Goal: Transaction & Acquisition: Purchase product/service

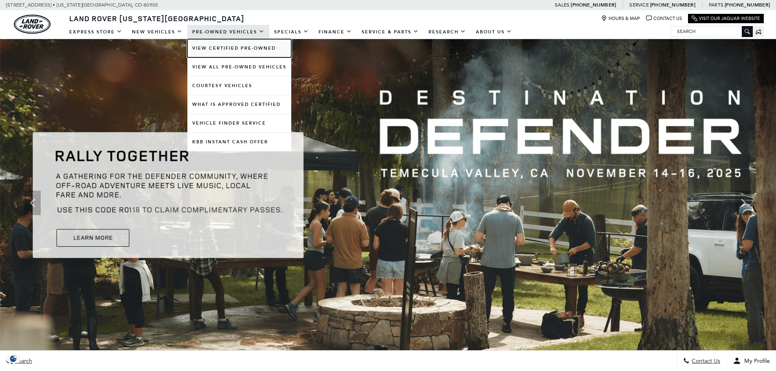
click at [237, 47] on link "View Certified Pre-Owned" at bounding box center [239, 48] width 104 height 18
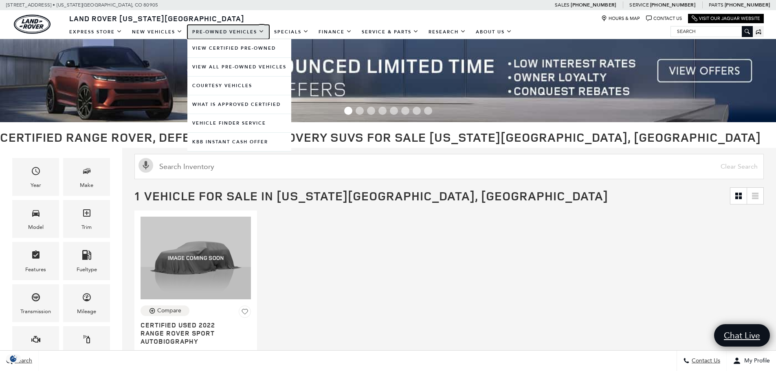
click at [203, 31] on link "Pre-Owned Vehicles" at bounding box center [228, 32] width 82 height 14
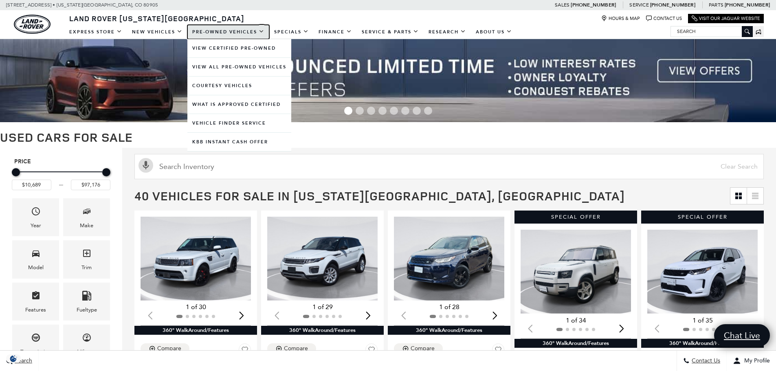
click at [229, 34] on link "Pre-Owned Vehicles" at bounding box center [228, 32] width 82 height 14
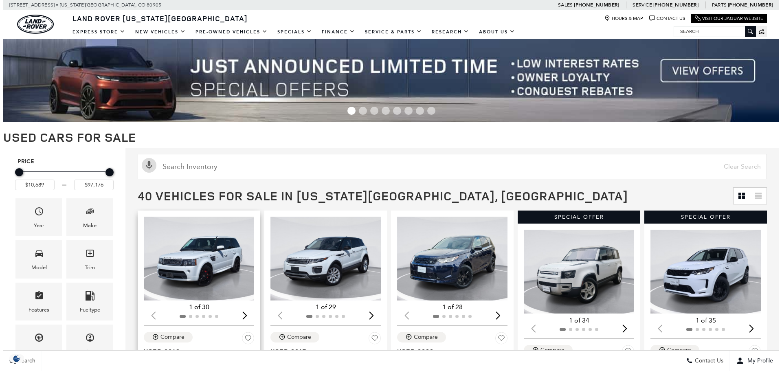
scroll to position [81, 0]
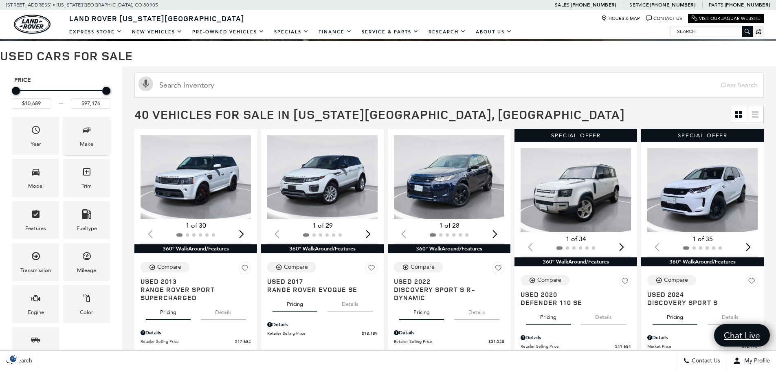
click at [75, 136] on div "Make" at bounding box center [86, 136] width 47 height 38
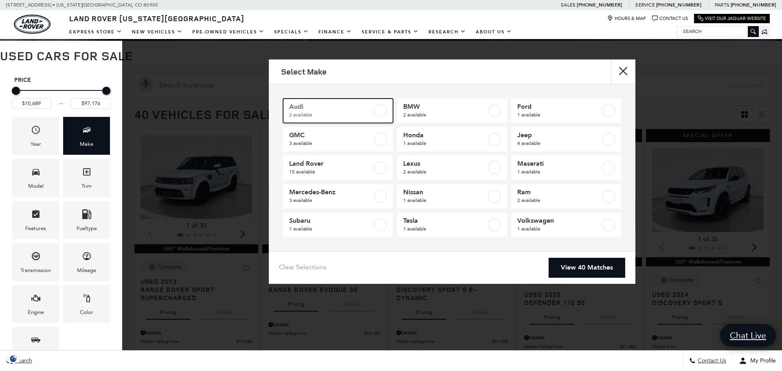
click at [337, 113] on span "2 available" at bounding box center [330, 115] width 83 height 8
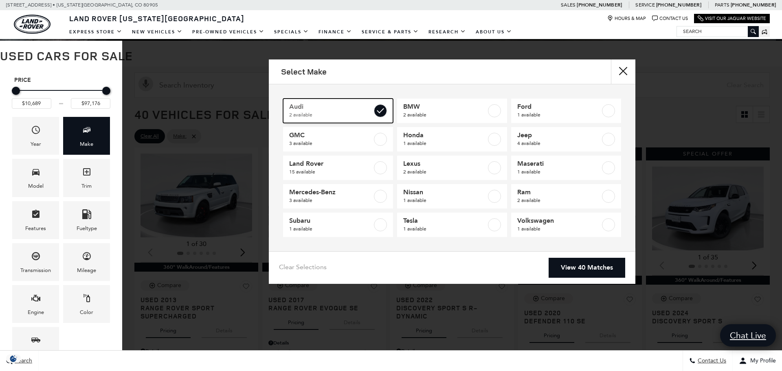
type input "$27,920"
type input "$35,448"
checkbox input "true"
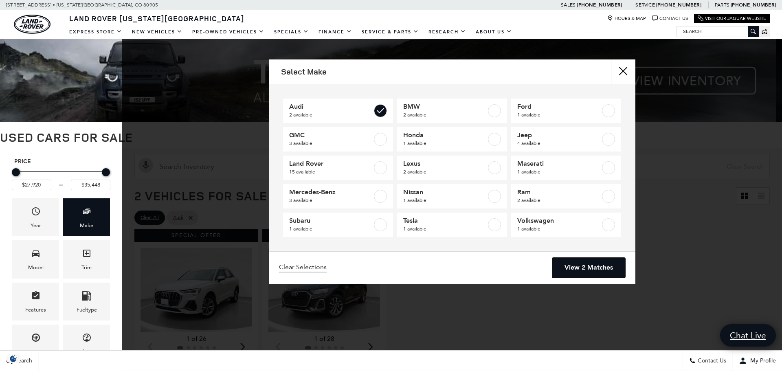
click at [607, 273] on link "View 2 Matches" at bounding box center [588, 268] width 73 height 20
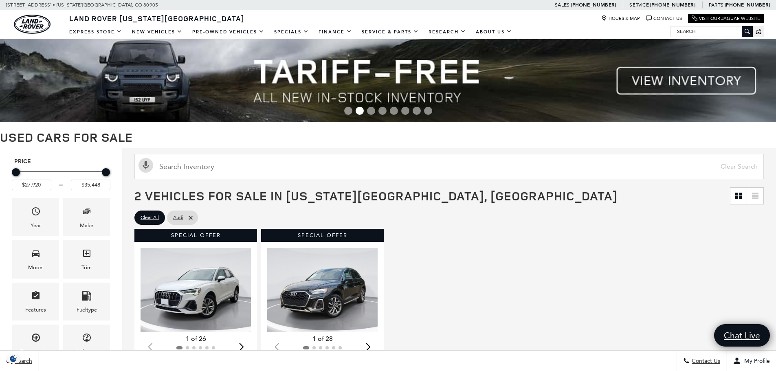
scroll to position [163, 0]
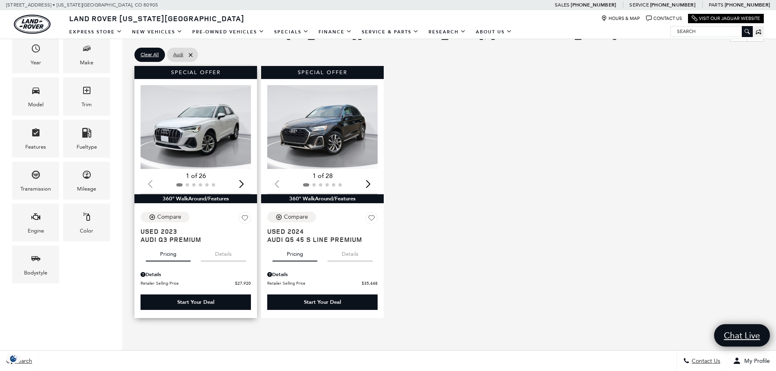
click at [217, 154] on img "1 / 2" at bounding box center [197, 127] width 112 height 84
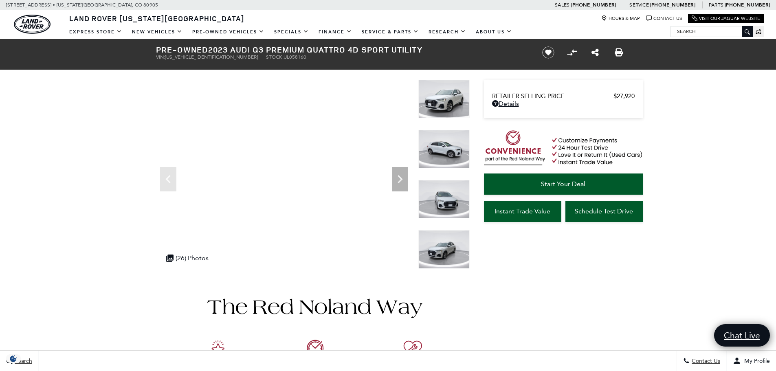
click at [201, 58] on span "[US_VEHICLE_IDENTIFICATION_NUMBER]" at bounding box center [211, 57] width 93 height 6
copy span "[US_VEHICLE_IDENTIFICATION_NUMBER]"
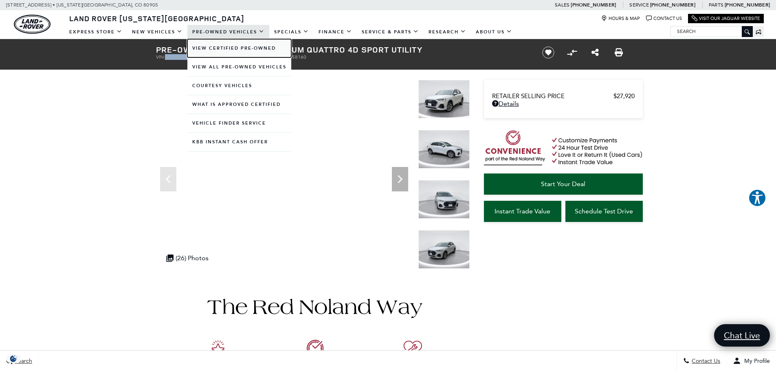
click at [223, 50] on link "View Certified Pre-Owned" at bounding box center [239, 48] width 104 height 18
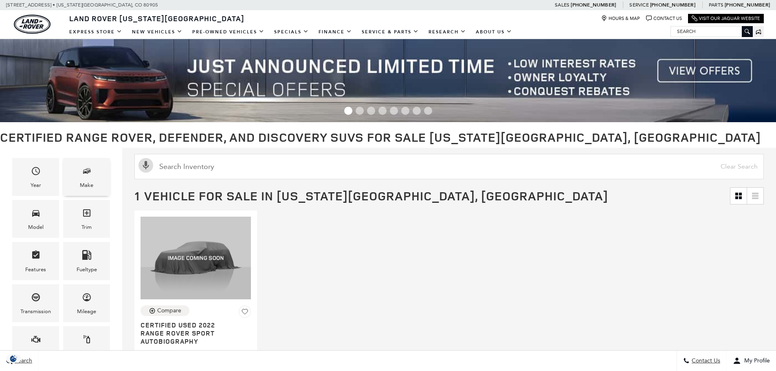
click at [101, 178] on div "Make" at bounding box center [86, 177] width 47 height 38
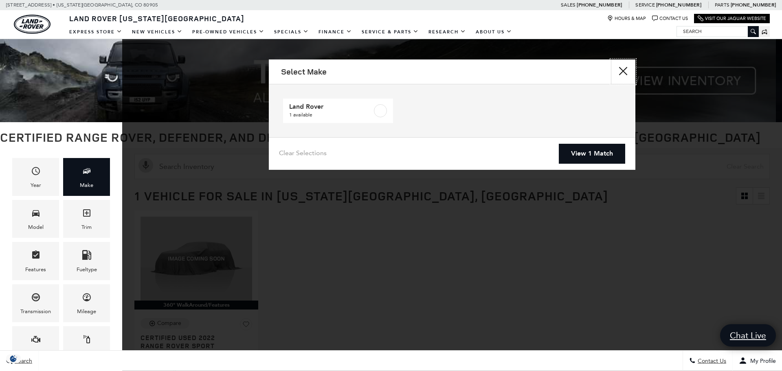
drag, startPoint x: 626, startPoint y: 70, endPoint x: 559, endPoint y: 86, distance: 68.2
click at [624, 71] on button "close" at bounding box center [623, 71] width 24 height 24
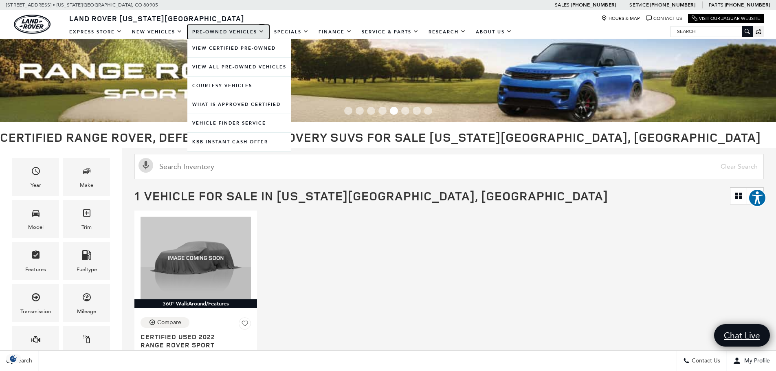
click at [227, 33] on link "Pre-Owned Vehicles" at bounding box center [228, 32] width 82 height 14
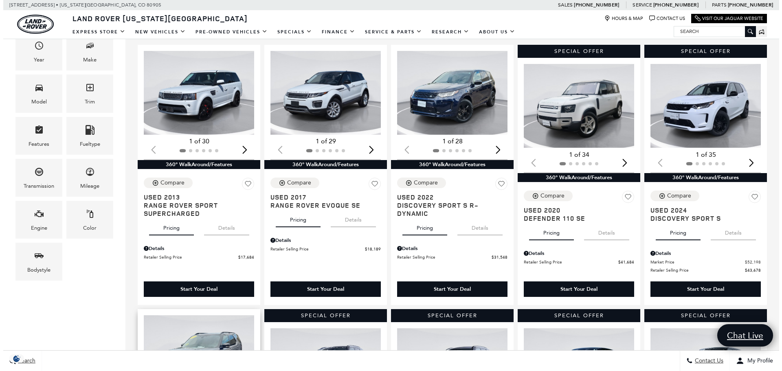
scroll to position [81, 0]
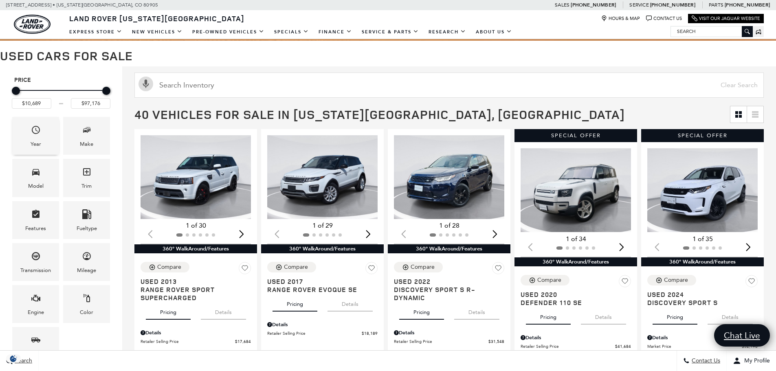
click at [37, 151] on div "Year" at bounding box center [35, 136] width 47 height 38
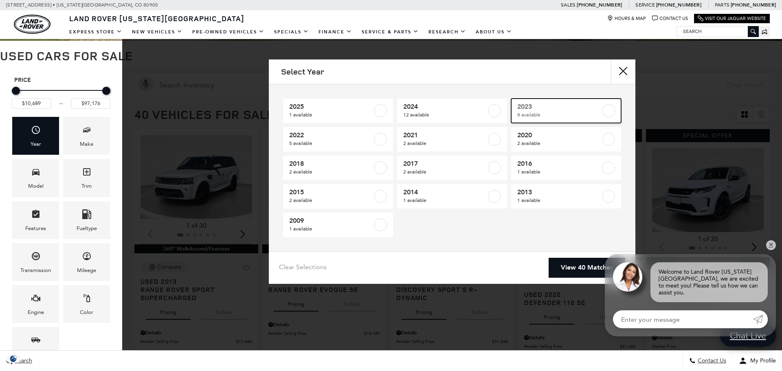
click at [540, 110] on span "2023" at bounding box center [558, 107] width 83 height 8
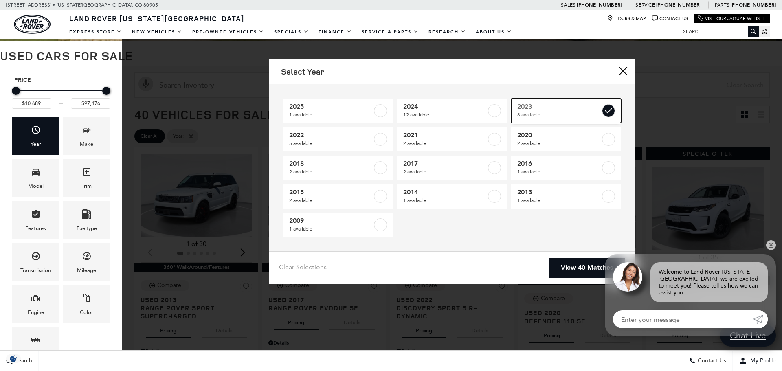
type input "$26,813"
checkbox input "true"
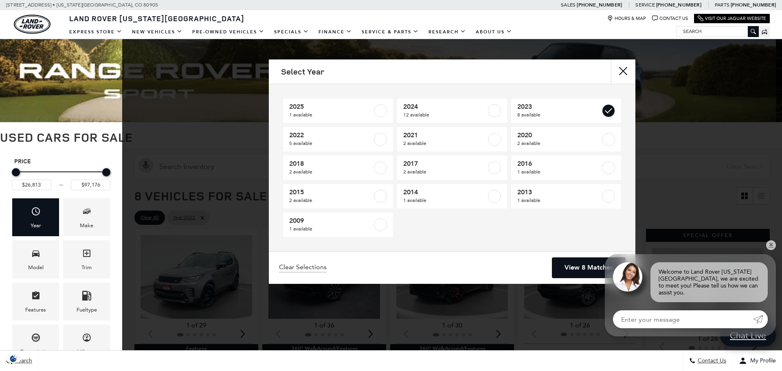
click at [586, 262] on link "View 8 Matches" at bounding box center [588, 268] width 73 height 20
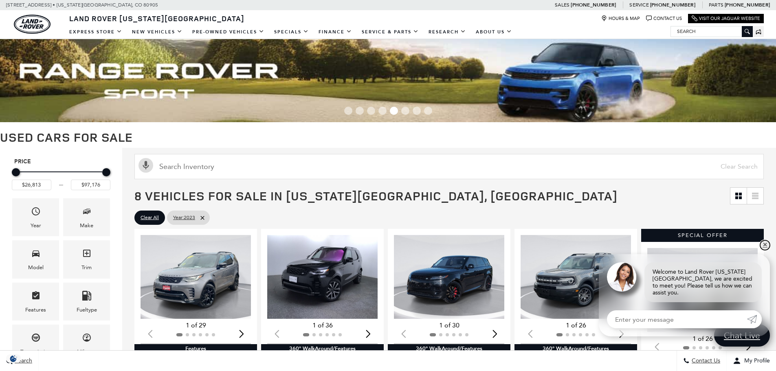
click at [766, 250] on link "✕" at bounding box center [765, 245] width 10 height 10
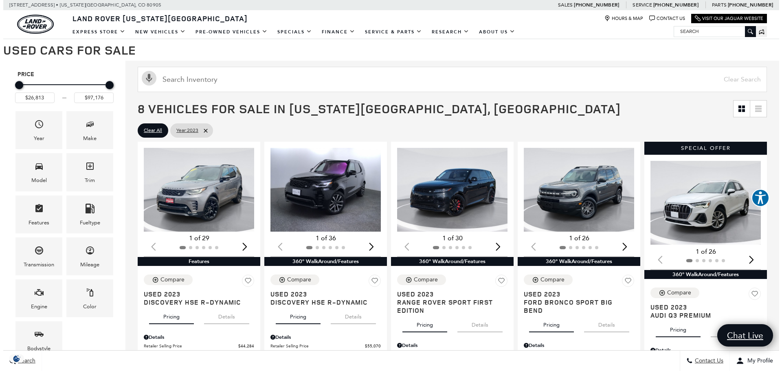
scroll to position [81, 0]
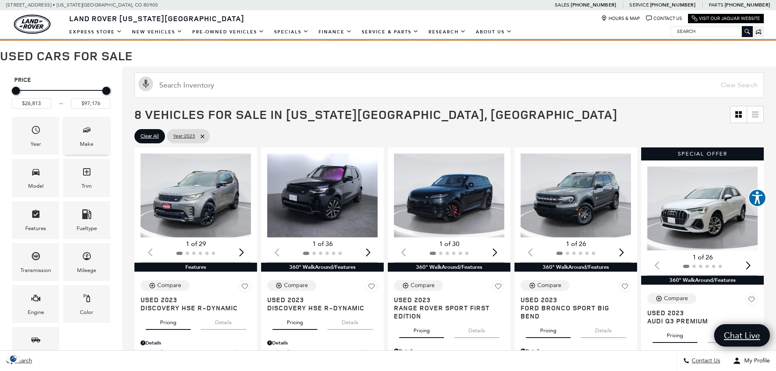
click at [84, 136] on span "Make" at bounding box center [87, 131] width 10 height 17
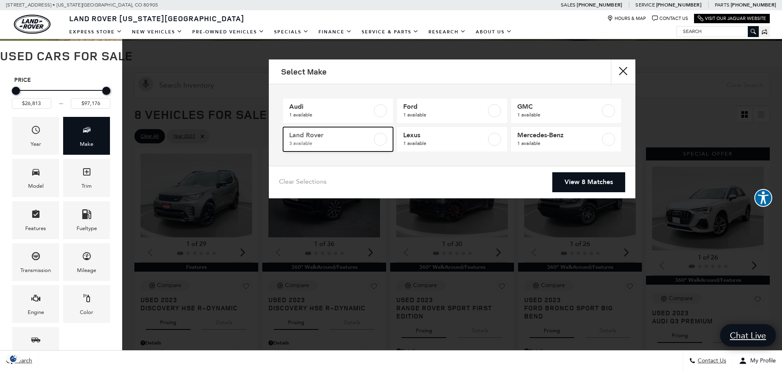
click at [336, 139] on span "3 available" at bounding box center [330, 143] width 83 height 8
type input "$44,284"
checkbox input "true"
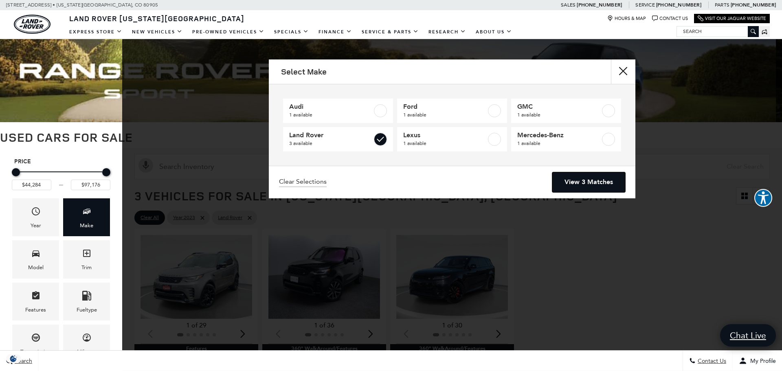
click at [575, 186] on link "View 3 Matches" at bounding box center [588, 182] width 73 height 20
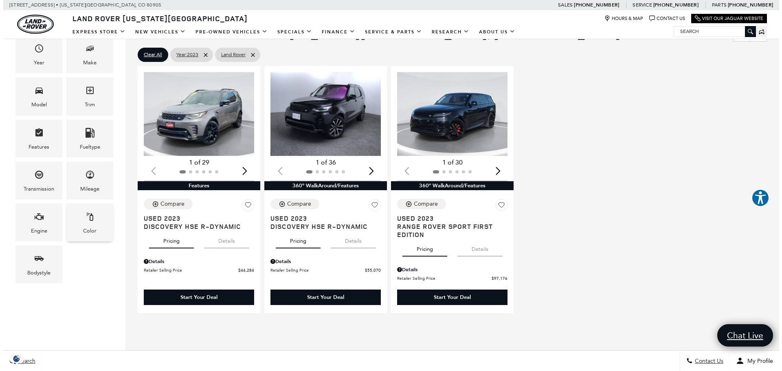
scroll to position [122, 0]
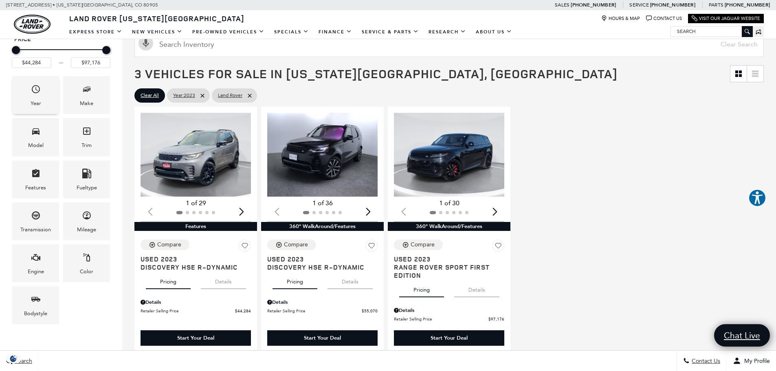
click at [41, 102] on div "Year" at bounding box center [35, 95] width 47 height 38
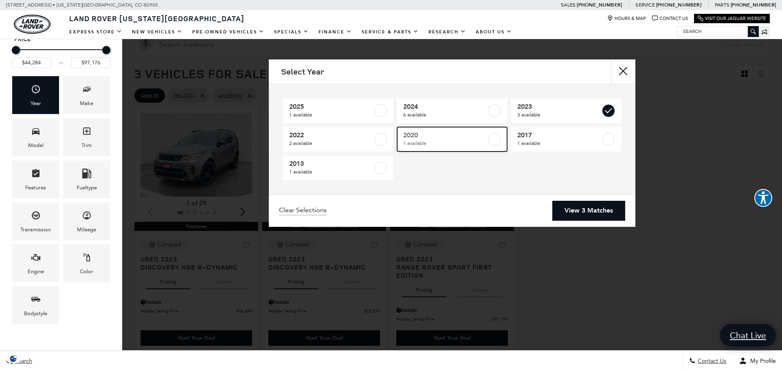
click at [436, 136] on span "2020" at bounding box center [444, 135] width 83 height 8
type input "$41,684"
checkbox input "true"
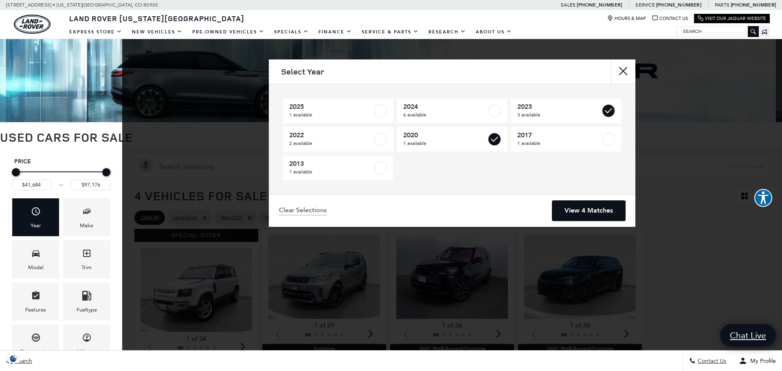
click at [561, 210] on link "View 4 Matches" at bounding box center [588, 211] width 73 height 20
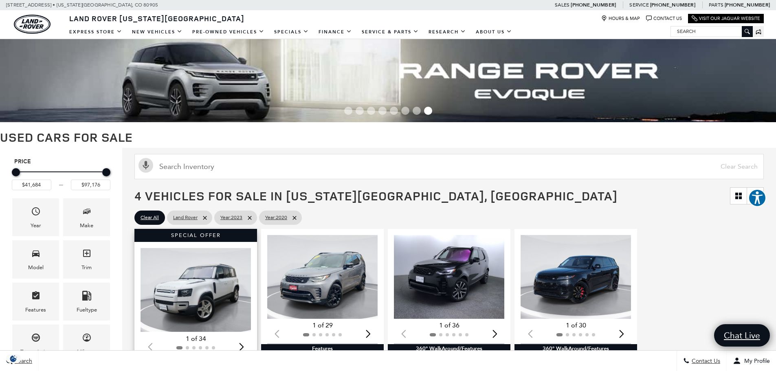
click at [192, 277] on img "1 / 2" at bounding box center [197, 290] width 112 height 84
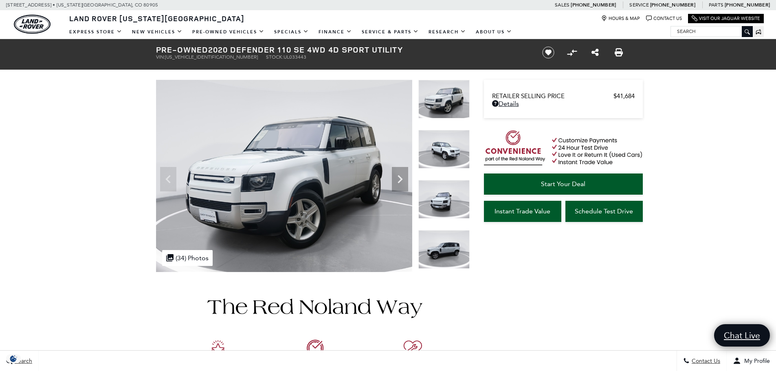
click at [193, 55] on span "SALEP7EU0L2033443" at bounding box center [211, 57] width 93 height 6
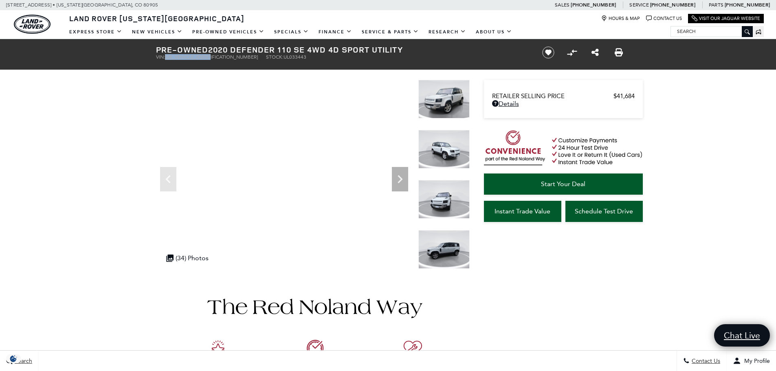
click at [193, 55] on span "SALEP7EU0L2033443" at bounding box center [211, 57] width 93 height 6
copy span "SALEP7EU0L2033443"
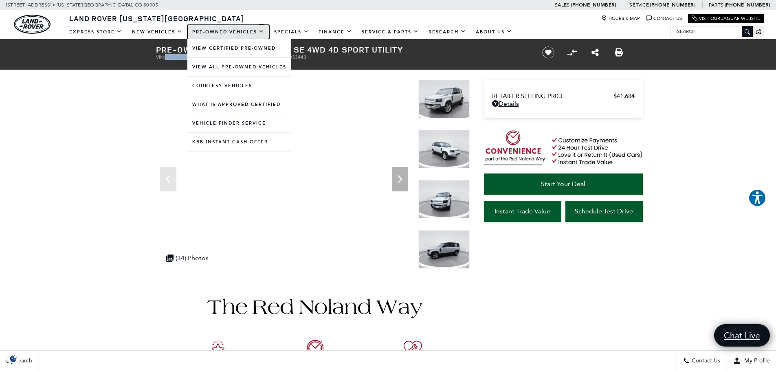
click at [208, 35] on link "Pre-Owned Vehicles" at bounding box center [228, 32] width 82 height 14
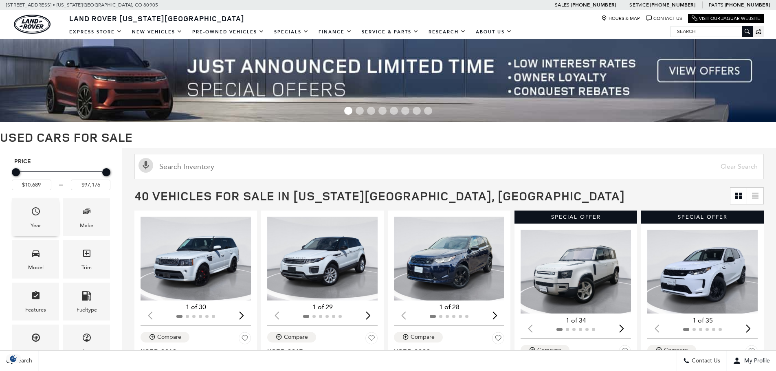
click at [36, 207] on icon "Year" at bounding box center [36, 212] width 10 height 10
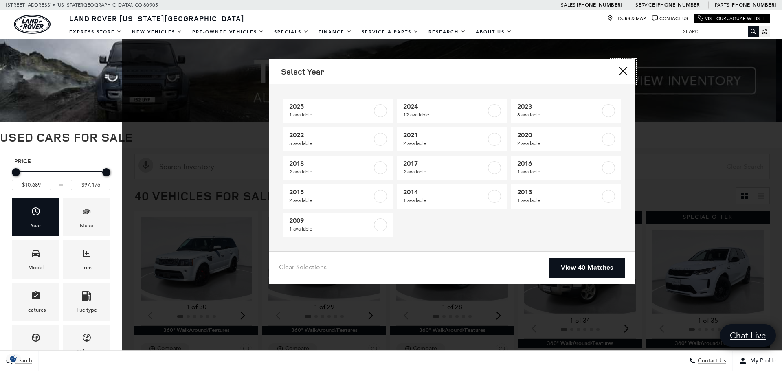
click at [631, 74] on button "close" at bounding box center [623, 71] width 24 height 24
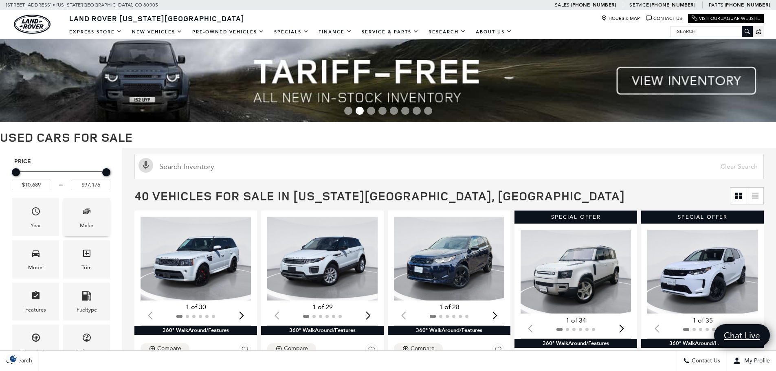
click at [84, 222] on div "Make" at bounding box center [86, 225] width 13 height 9
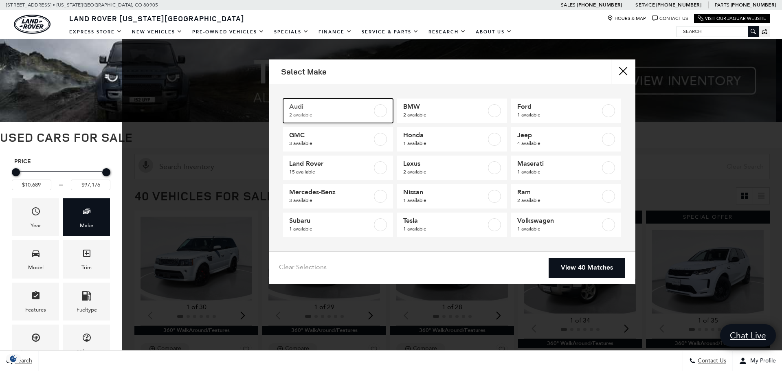
click at [320, 109] on span "Audi" at bounding box center [330, 107] width 83 height 8
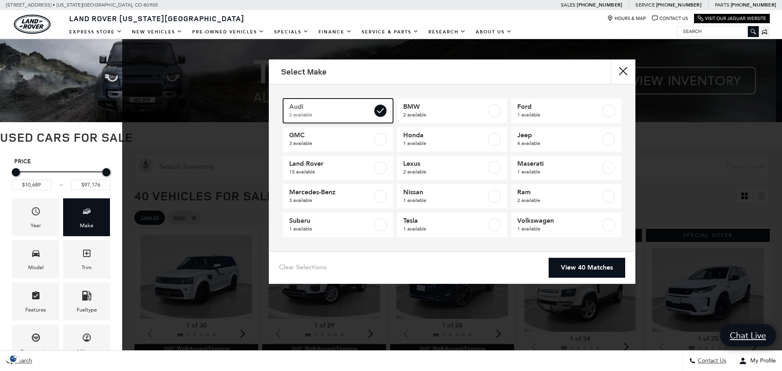
type input "$27,920"
type input "$35,448"
checkbox input "true"
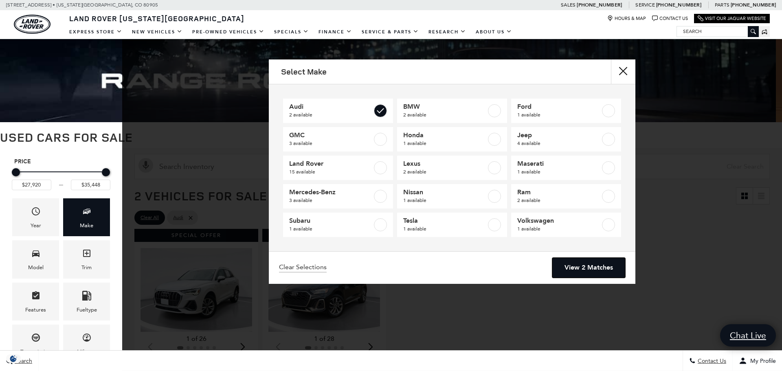
click at [587, 269] on link "View 2 Matches" at bounding box center [588, 268] width 73 height 20
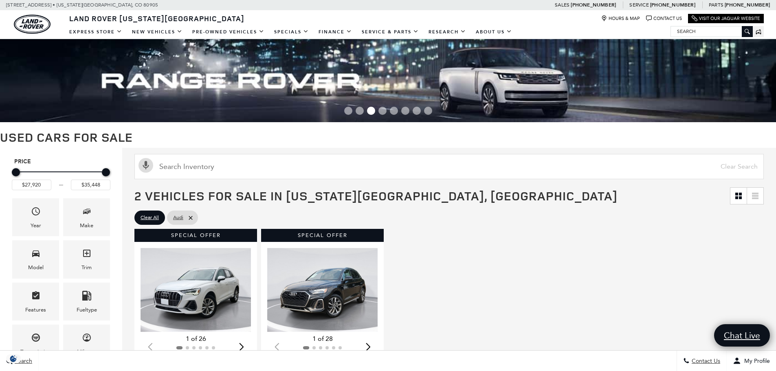
scroll to position [204, 0]
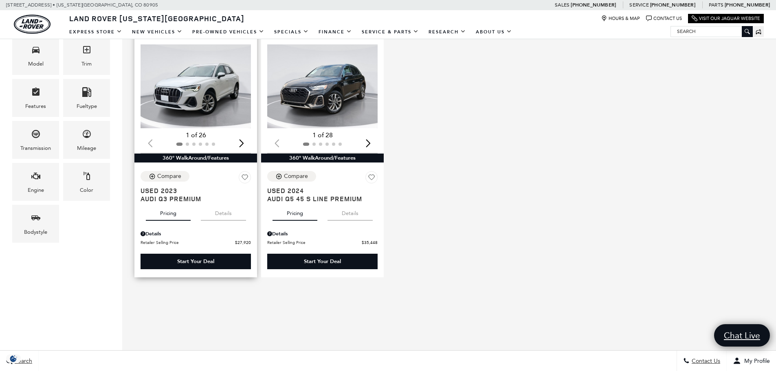
click at [184, 125] on img "1 / 2" at bounding box center [197, 86] width 112 height 84
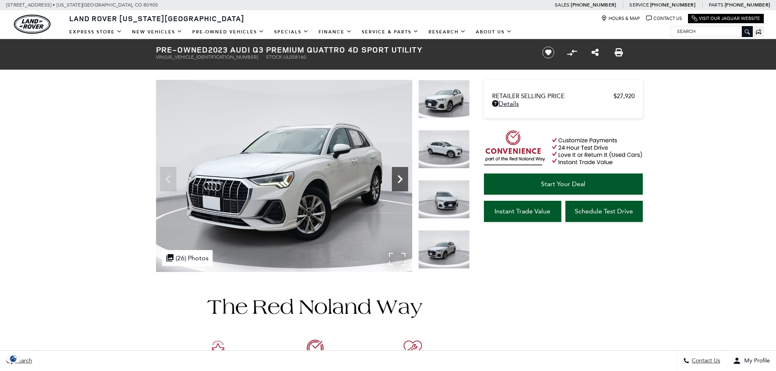
click at [404, 178] on icon "Next" at bounding box center [400, 179] width 16 height 16
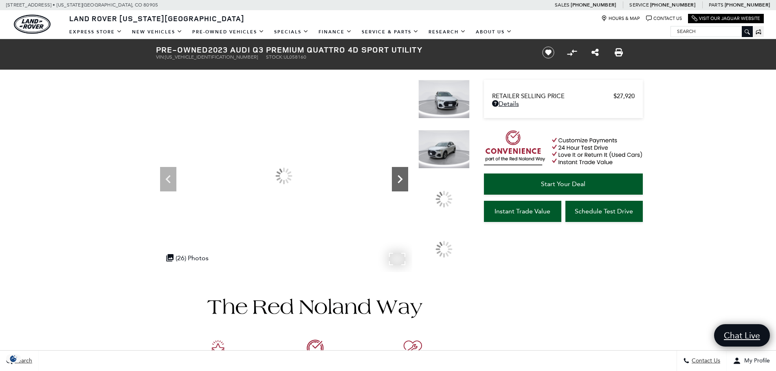
click at [404, 178] on icon "Next" at bounding box center [400, 179] width 16 height 16
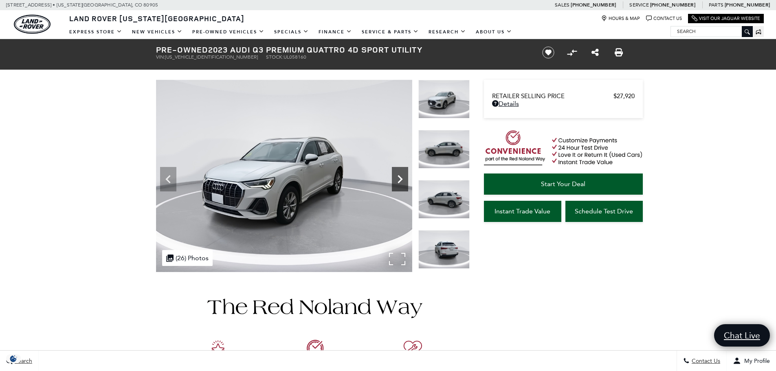
click at [404, 178] on icon "Next" at bounding box center [400, 179] width 16 height 16
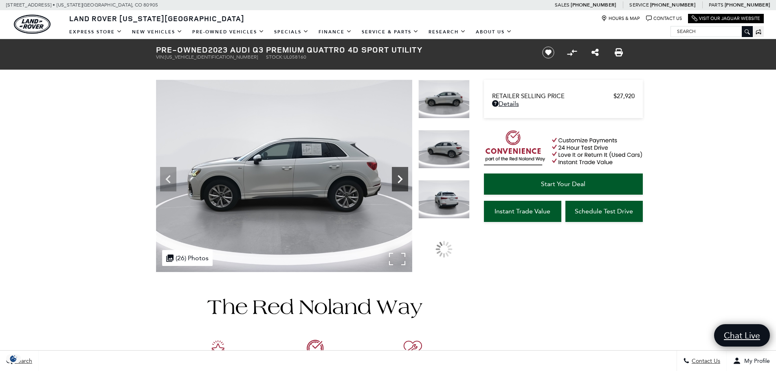
click at [404, 178] on icon "Next" at bounding box center [400, 179] width 16 height 16
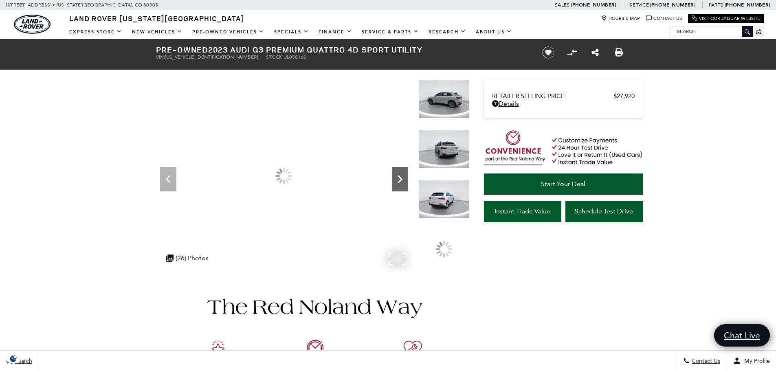
click at [404, 178] on icon "Next" at bounding box center [400, 179] width 16 height 16
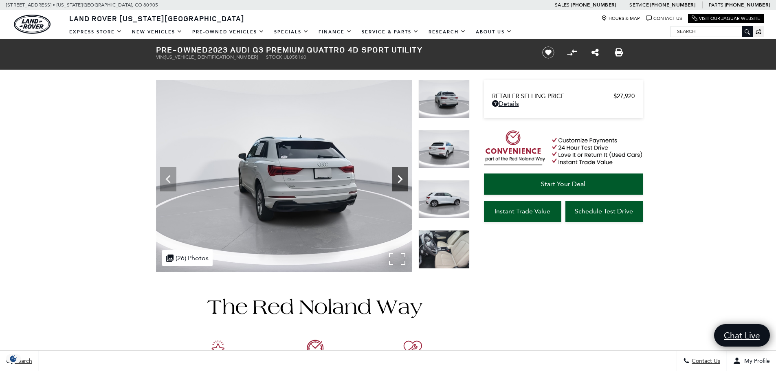
click at [404, 178] on icon "Next" at bounding box center [400, 179] width 16 height 16
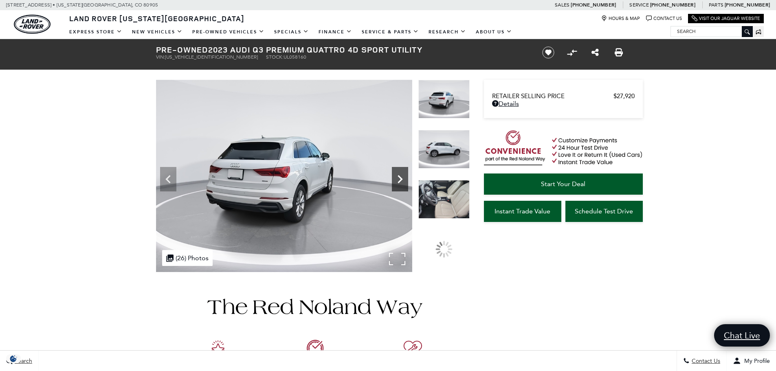
click at [404, 178] on icon "Next" at bounding box center [400, 179] width 16 height 16
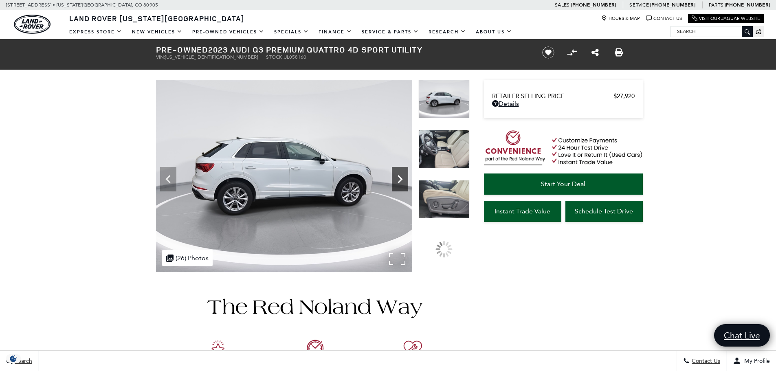
click at [404, 178] on icon "Next" at bounding box center [400, 179] width 16 height 16
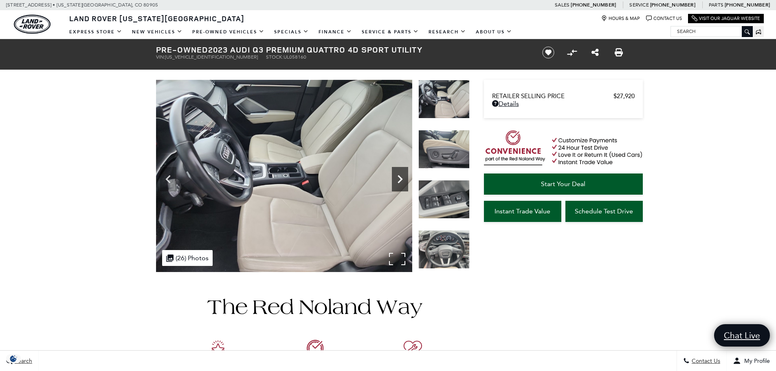
click at [404, 178] on icon "Next" at bounding box center [400, 179] width 16 height 16
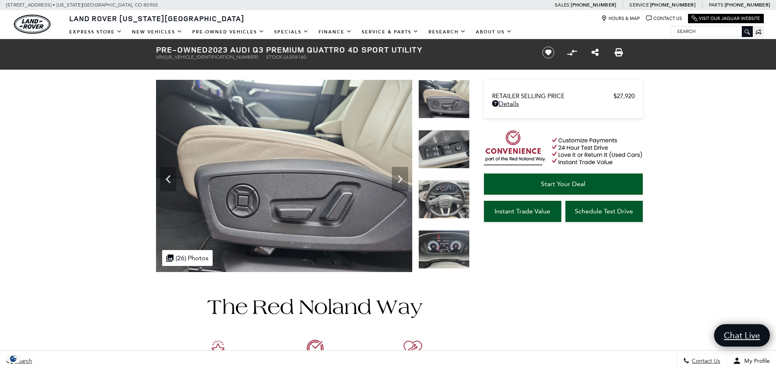
click at [202, 55] on span "WA1DECF37P1058160" at bounding box center [211, 57] width 93 height 6
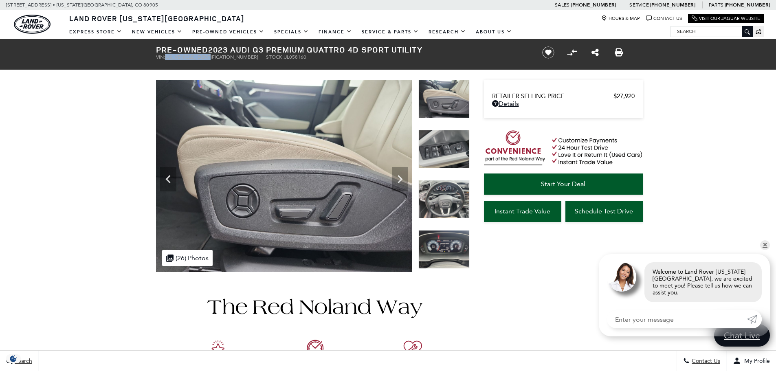
click at [202, 55] on span "WA1DECF37P1058160" at bounding box center [211, 57] width 93 height 6
copy span "WA1DECF37P1058160"
click at [395, 174] on icon "Next" at bounding box center [400, 179] width 16 height 16
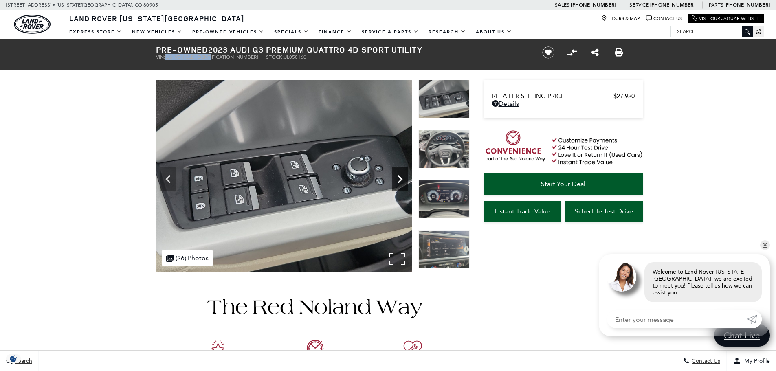
click at [394, 174] on icon "Next" at bounding box center [400, 179] width 16 height 16
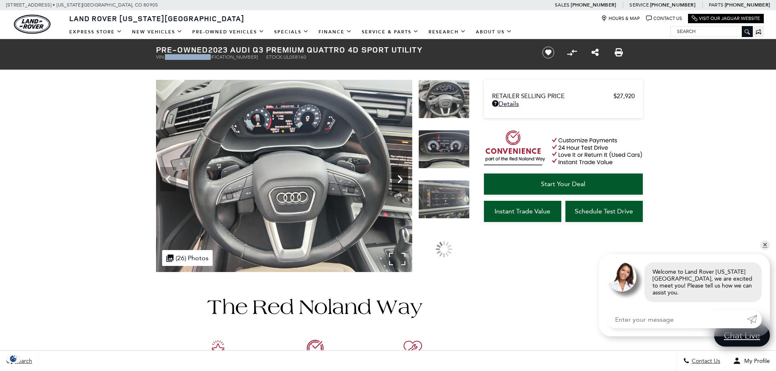
click at [393, 174] on icon "Next" at bounding box center [400, 179] width 16 height 16
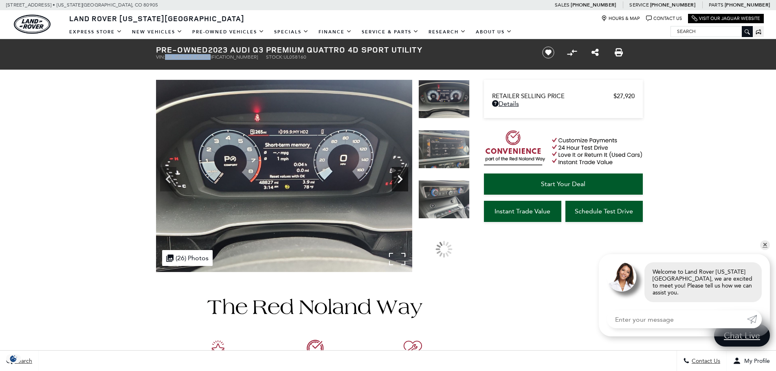
click at [393, 175] on icon "Next" at bounding box center [400, 179] width 16 height 16
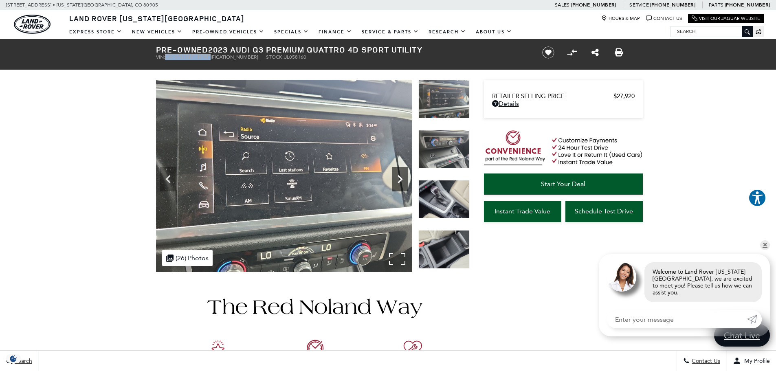
click at [393, 175] on icon "Next" at bounding box center [400, 179] width 16 height 16
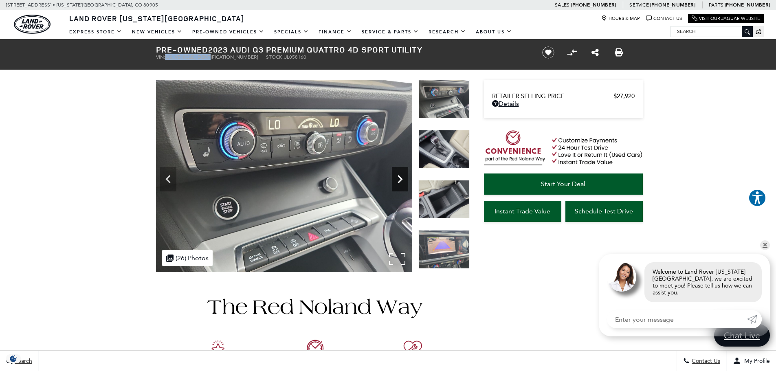
click at [392, 175] on icon "Next" at bounding box center [400, 179] width 16 height 16
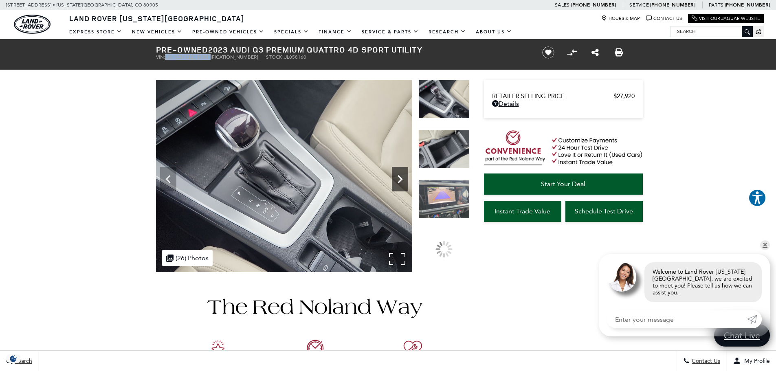
click at [392, 175] on icon "Next" at bounding box center [400, 179] width 16 height 16
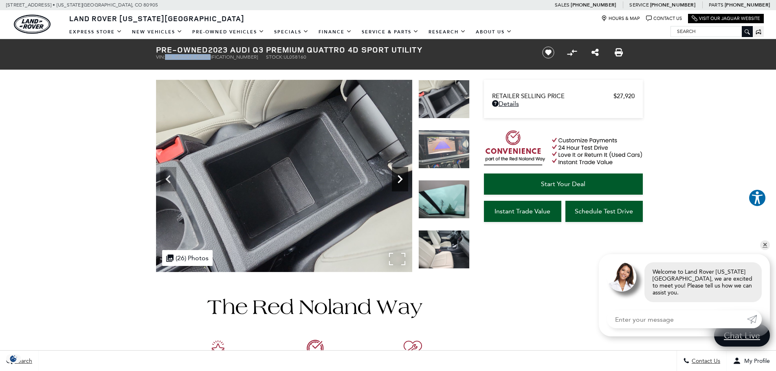
click at [392, 175] on icon "Next" at bounding box center [400, 179] width 16 height 16
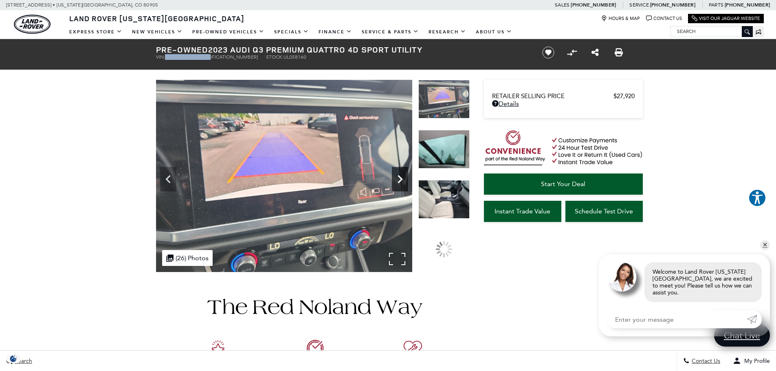
click at [392, 176] on icon "Next" at bounding box center [400, 179] width 16 height 16
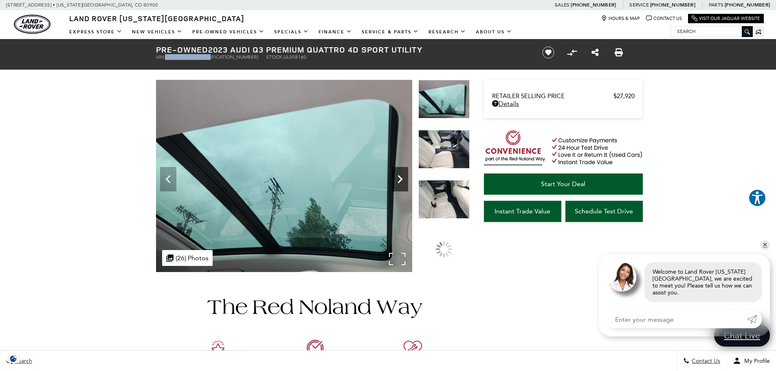
click at [392, 176] on icon "Next" at bounding box center [400, 179] width 16 height 16
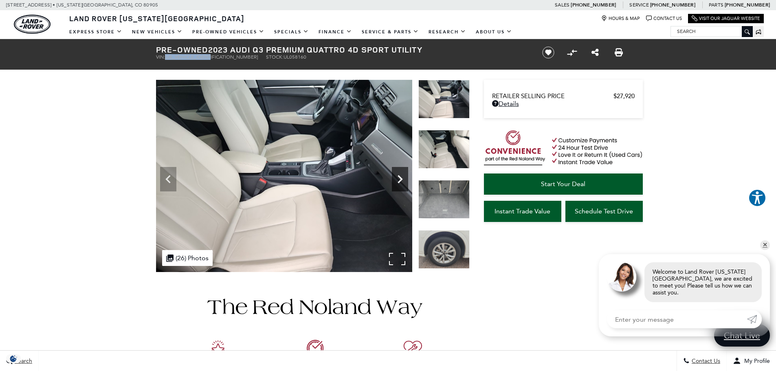
click at [392, 176] on icon "Next" at bounding box center [400, 179] width 16 height 16
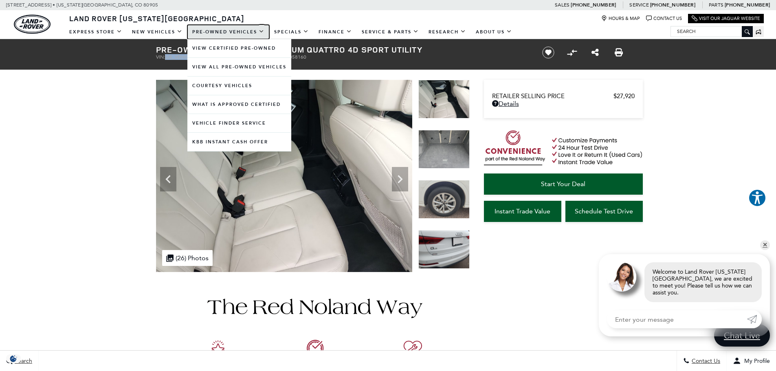
click at [226, 31] on link "Pre-Owned Vehicles" at bounding box center [228, 32] width 82 height 14
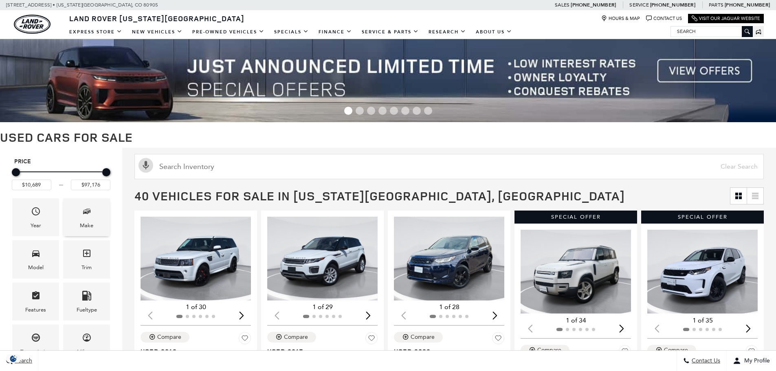
click at [96, 231] on div "Make" at bounding box center [86, 217] width 47 height 38
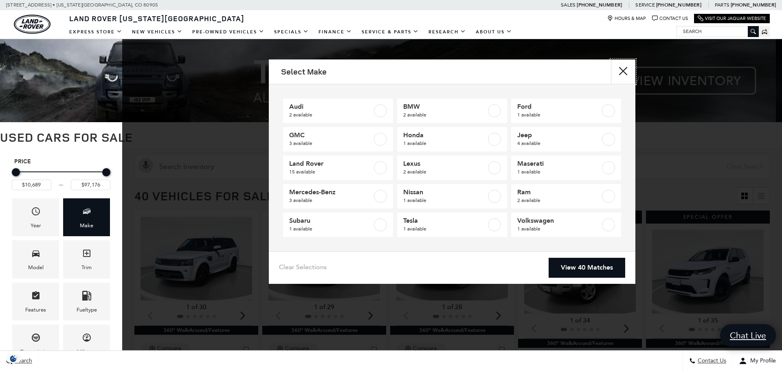
drag, startPoint x: 623, startPoint y: 71, endPoint x: 597, endPoint y: 74, distance: 26.2
click at [623, 71] on button "close" at bounding box center [623, 71] width 24 height 24
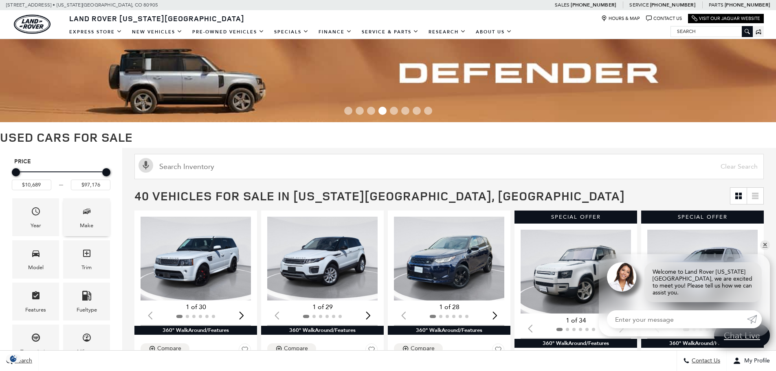
click at [85, 230] on div "Make" at bounding box center [86, 225] width 13 height 9
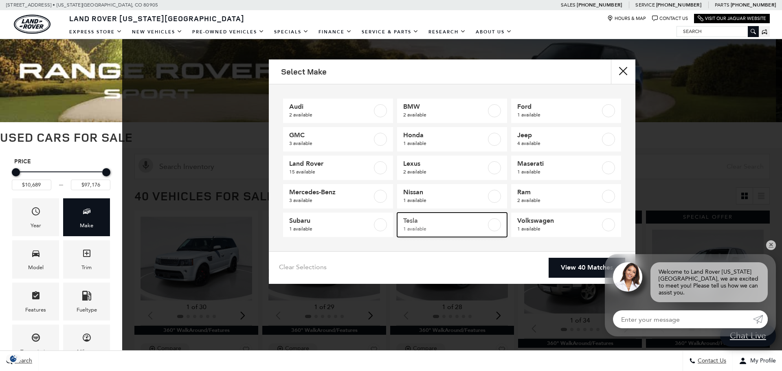
click at [406, 224] on span "Tesla" at bounding box center [444, 221] width 83 height 8
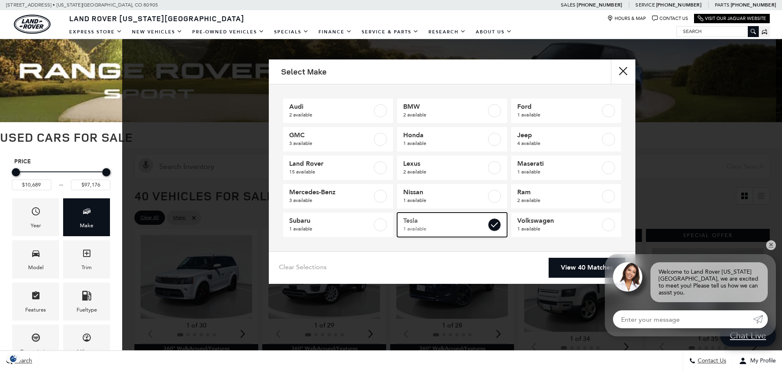
type input "$76,689"
checkbox input "true"
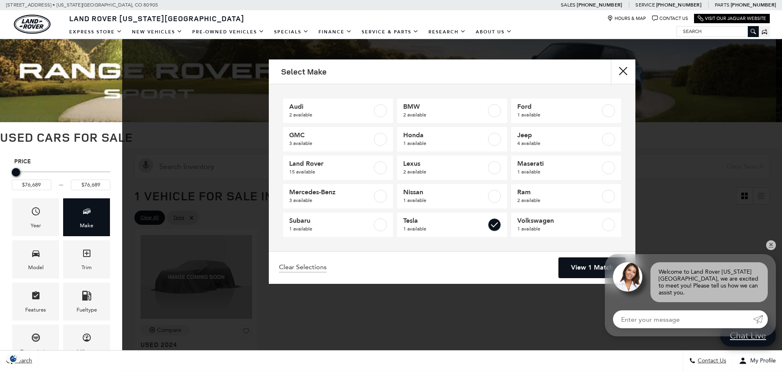
click at [595, 270] on link "View 1 Match" at bounding box center [592, 268] width 66 height 20
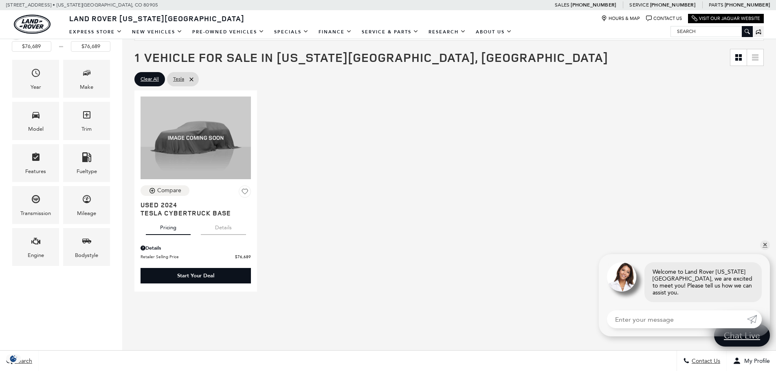
scroll to position [163, 0]
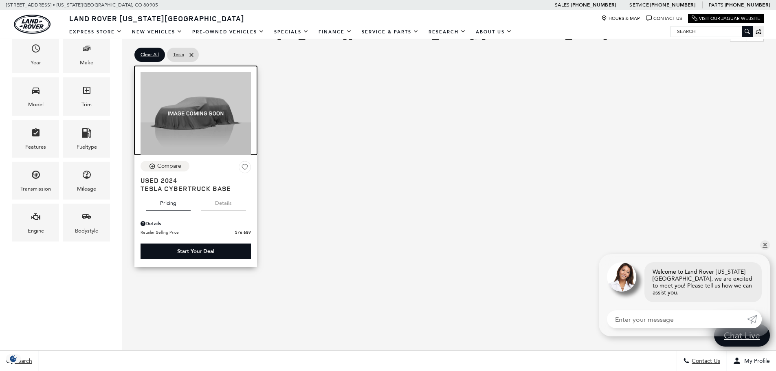
click at [215, 143] on img at bounding box center [196, 113] width 110 height 83
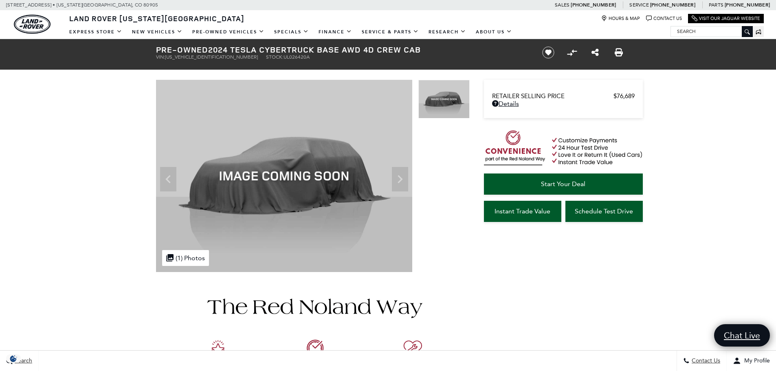
click at [201, 58] on span "[US_VEHICLE_IDENTIFICATION_NUMBER]" at bounding box center [211, 57] width 93 height 6
copy span "[US_VEHICLE_IDENTIFICATION_NUMBER]"
click at [483, 289] on div at bounding box center [388, 367] width 489 height 191
click at [400, 175] on img at bounding box center [284, 176] width 256 height 192
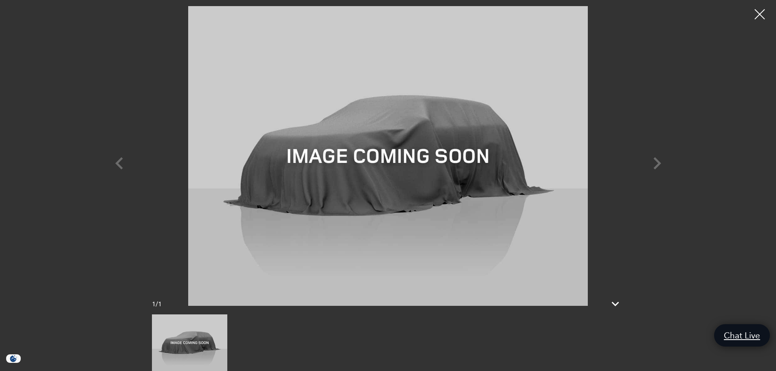
click at [400, 175] on img at bounding box center [388, 156] width 489 height 300
click at [690, 90] on div "1 / 1" at bounding box center [388, 185] width 776 height 371
click at [758, 18] on div at bounding box center [760, 15] width 22 height 22
